Goal: Information Seeking & Learning: Learn about a topic

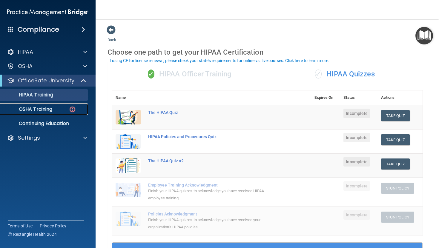
click at [43, 111] on p "OSHA Training" at bounding box center [28, 109] width 48 height 6
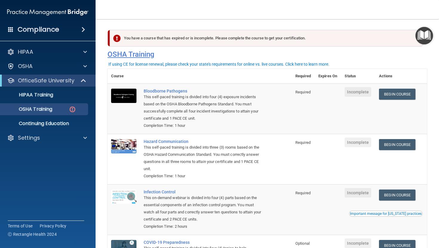
click at [348, 50] on h4 "OSHA Training" at bounding box center [268, 54] width 320 height 8
click at [409, 94] on link "Begin Course" at bounding box center [397, 94] width 36 height 11
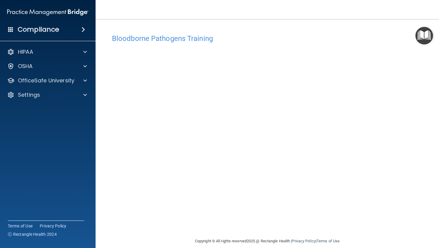
scroll to position [0, 0]
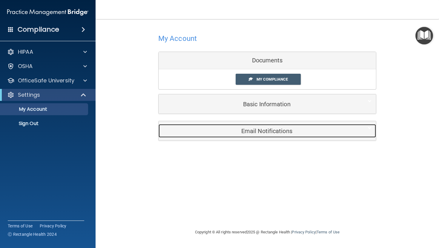
click at [272, 133] on h5 "Email Notifications" at bounding box center [258, 131] width 190 height 7
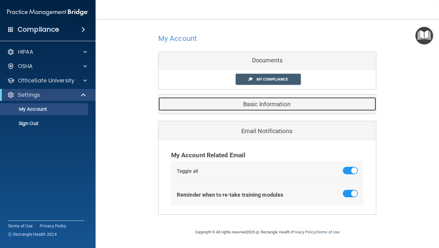
click at [274, 106] on h5 "Basic Information" at bounding box center [258, 104] width 190 height 7
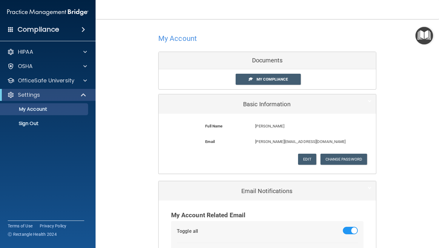
click at [275, 63] on div "Documents" at bounding box center [267, 60] width 217 height 17
click at [273, 78] on span "My Compliance" at bounding box center [272, 79] width 31 height 4
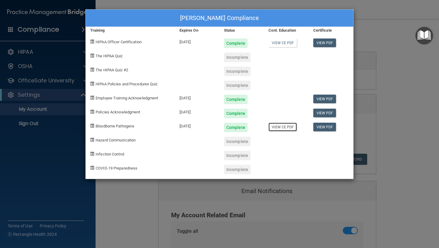
click at [289, 127] on link "View CE PDF" at bounding box center [282, 127] width 28 height 9
click at [325, 127] on link "View PDF" at bounding box center [324, 127] width 23 height 9
click at [328, 116] on link "View PDF" at bounding box center [324, 113] width 23 height 9
click at [331, 100] on link "View PDF" at bounding box center [324, 99] width 23 height 9
click at [186, 4] on div "Stephanie Wightman's Compliance Training Expires On Status Cont. Education Cert…" at bounding box center [219, 124] width 439 height 248
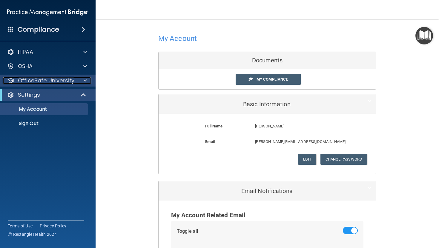
click at [52, 77] on p "OfficeSafe University" at bounding box center [46, 80] width 56 height 7
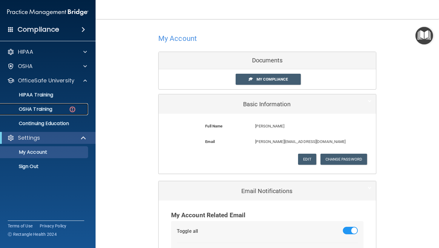
click at [54, 108] on div "OSHA Training" at bounding box center [45, 109] width 82 height 6
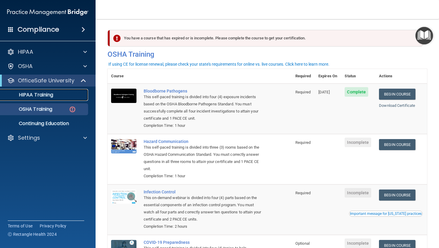
click at [60, 94] on div "HIPAA Training" at bounding box center [45, 95] width 82 height 6
